Goal: Go to known website: Access a specific website the user already knows

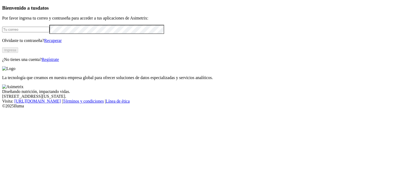
click at [74, 34] on div at bounding box center [204, 29] width 405 height 9
click at [49, 32] on input "email" at bounding box center [25, 30] width 47 height 6
type input "[EMAIL_ADDRESS][DOMAIN_NAME]"
click input "submit" at bounding box center [0, 0] width 0 height 0
